Goal: Transaction & Acquisition: Purchase product/service

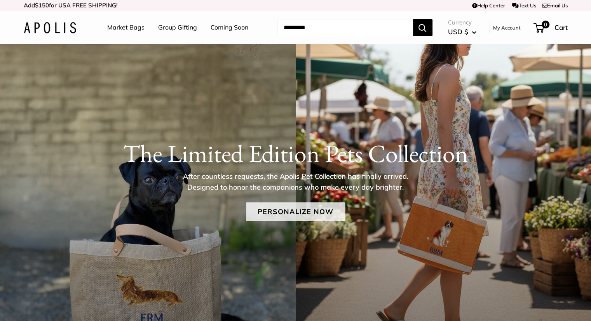
click at [317, 210] on link "Personalize Now" at bounding box center [295, 212] width 99 height 19
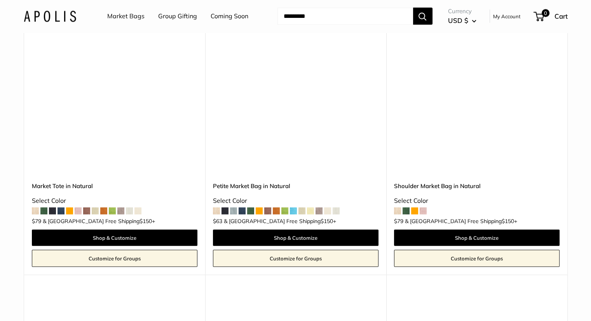
scroll to position [1788, 0]
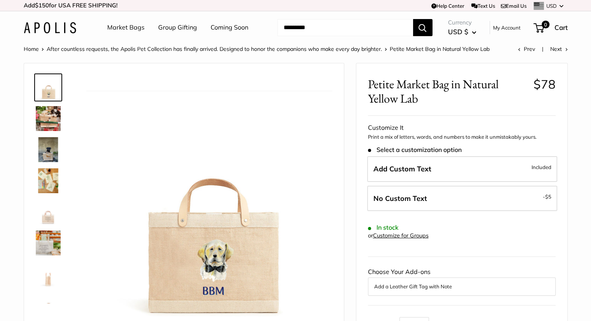
click at [52, 120] on img at bounding box center [48, 118] width 25 height 25
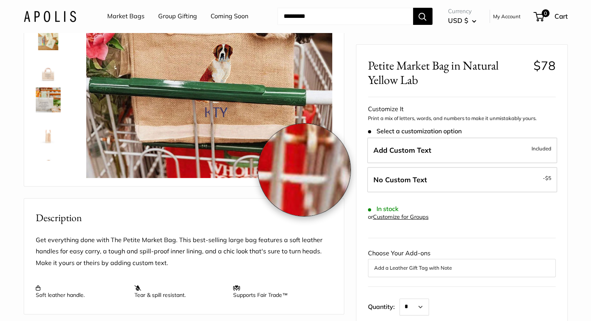
scroll to position [39, 0]
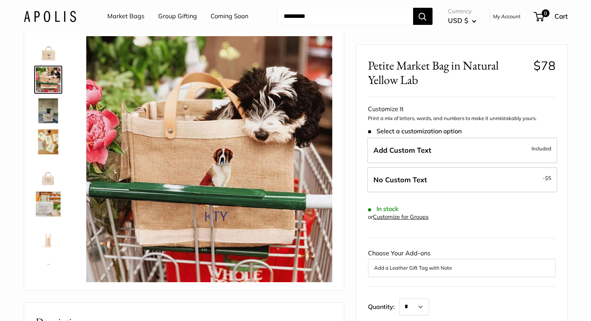
click at [48, 123] on link at bounding box center [48, 111] width 28 height 28
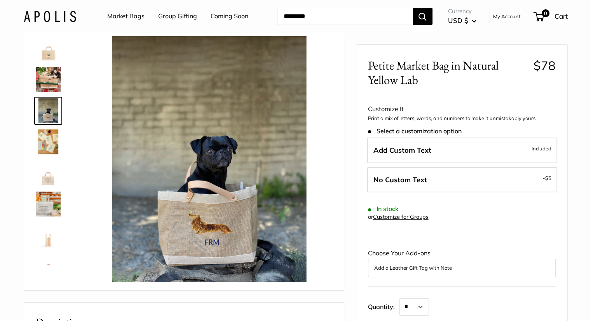
click at [48, 194] on img at bounding box center [48, 204] width 25 height 25
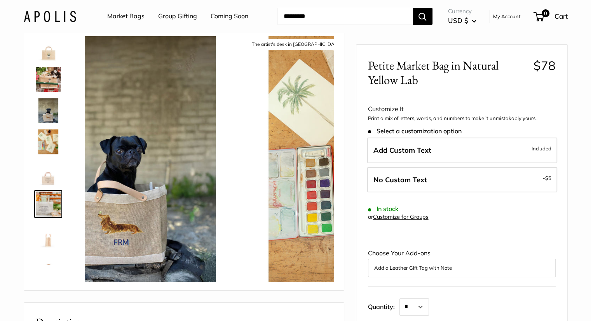
scroll to position [19, 0]
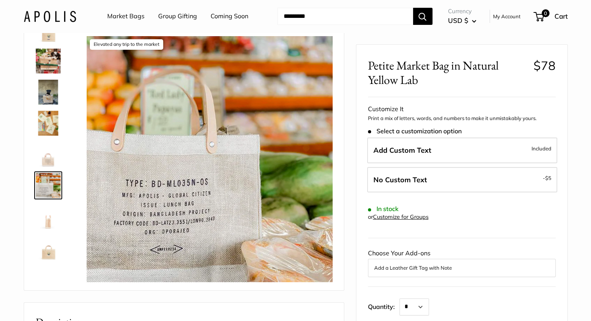
click at [48, 35] on img at bounding box center [48, 29] width 25 height 25
